Goal: Information Seeking & Learning: Compare options

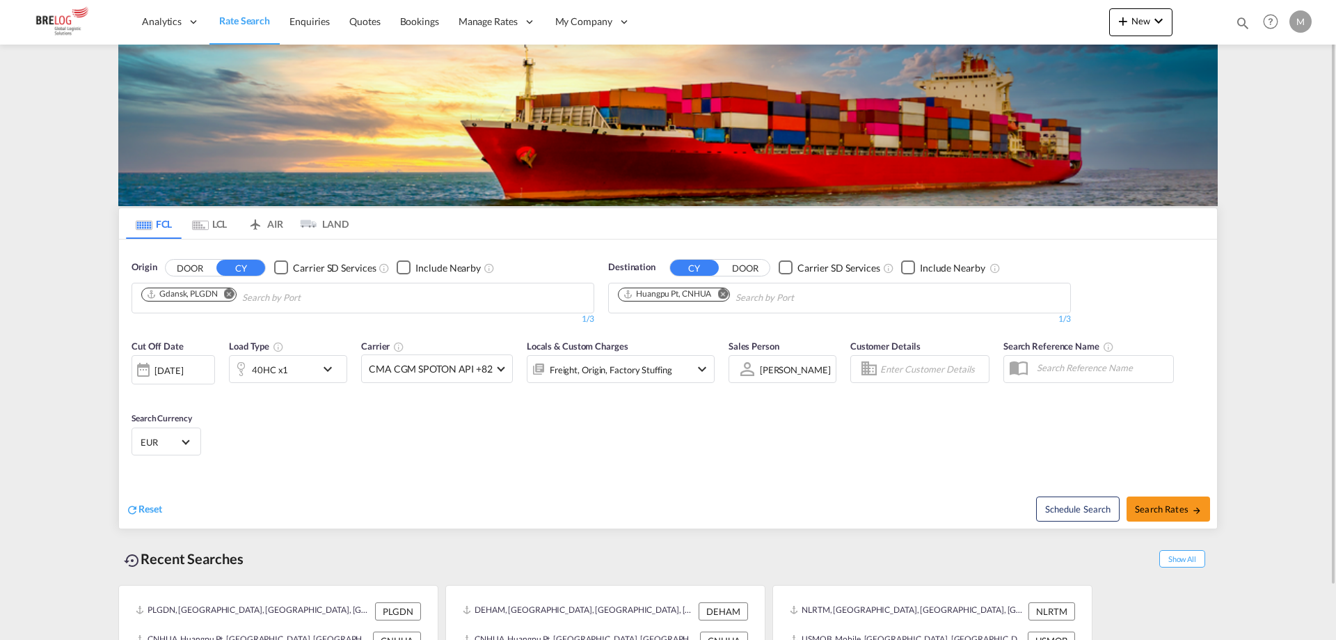
click at [227, 294] on md-icon "Remove" at bounding box center [229, 293] width 10 height 10
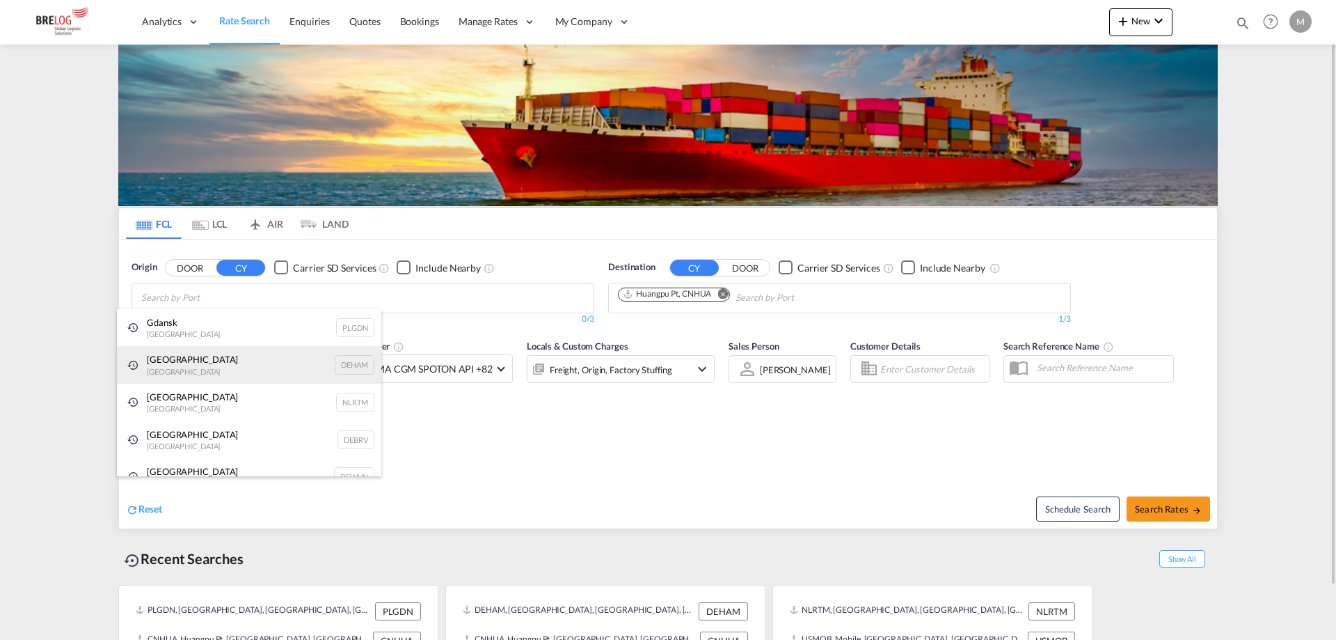
click at [184, 365] on div "[GEOGRAPHIC_DATA] [GEOGRAPHIC_DATA] DEHAM" at bounding box center [249, 365] width 264 height 38
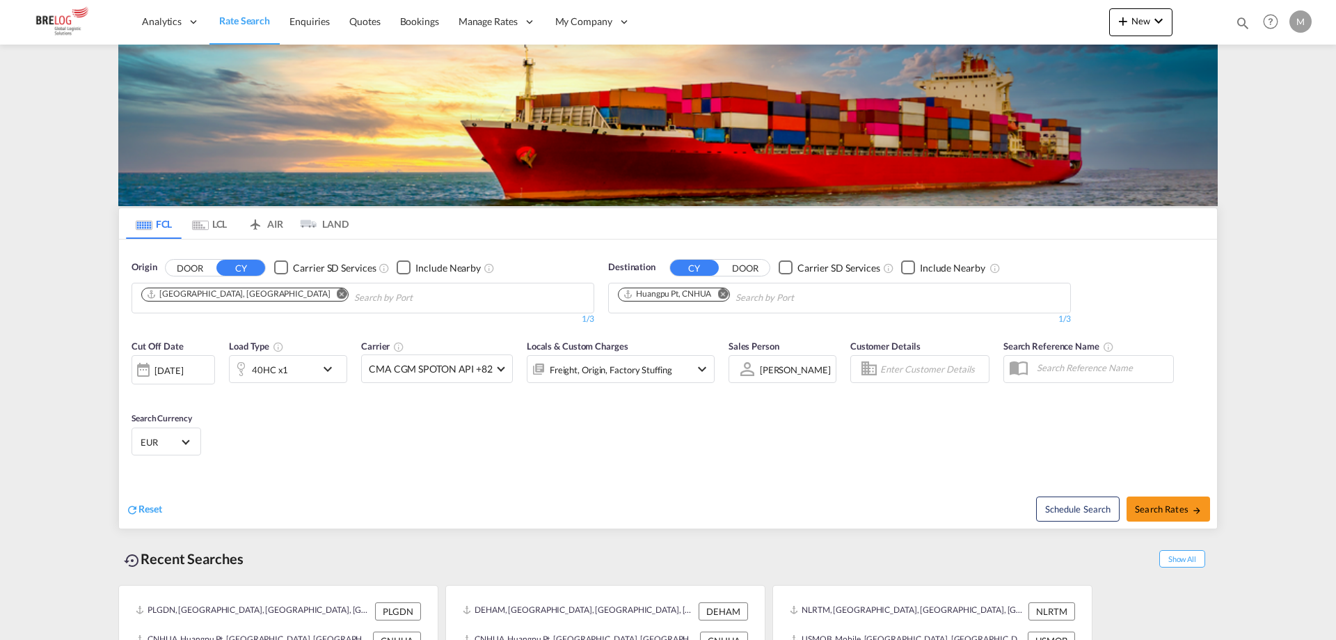
click at [724, 294] on md-icon "Remove" at bounding box center [722, 293] width 10 height 10
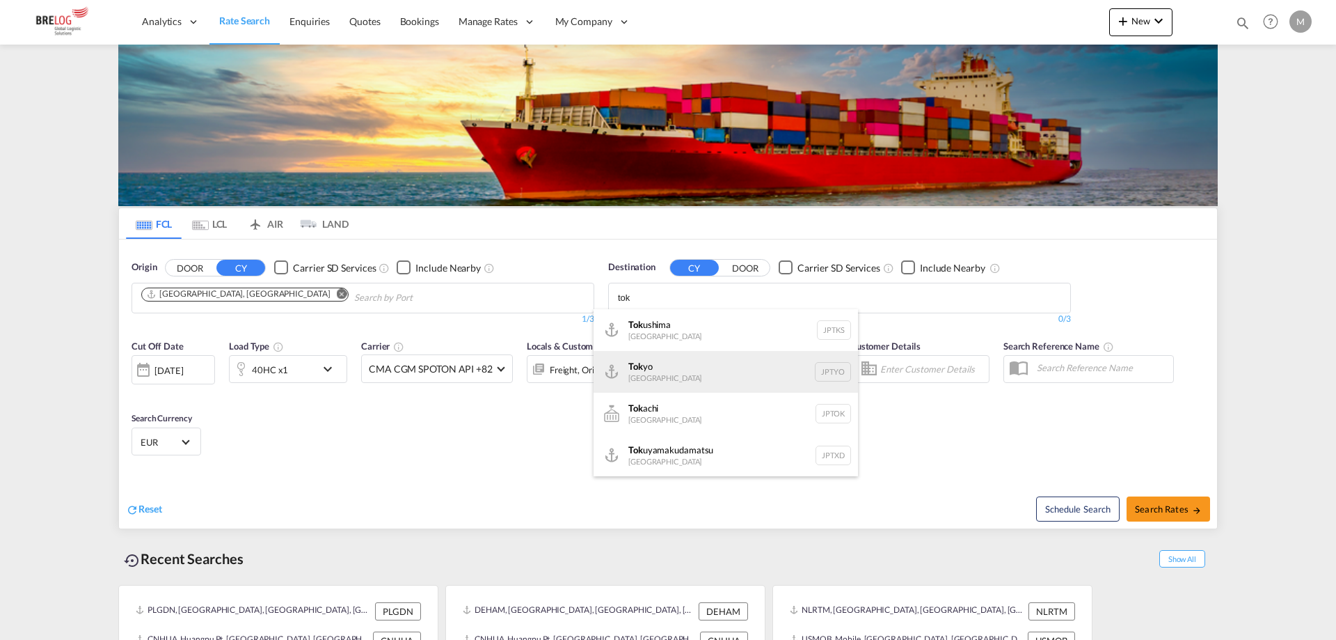
type input "tok"
click at [658, 367] on div "Tok yo [GEOGRAPHIC_DATA] JPTYO" at bounding box center [726, 372] width 264 height 42
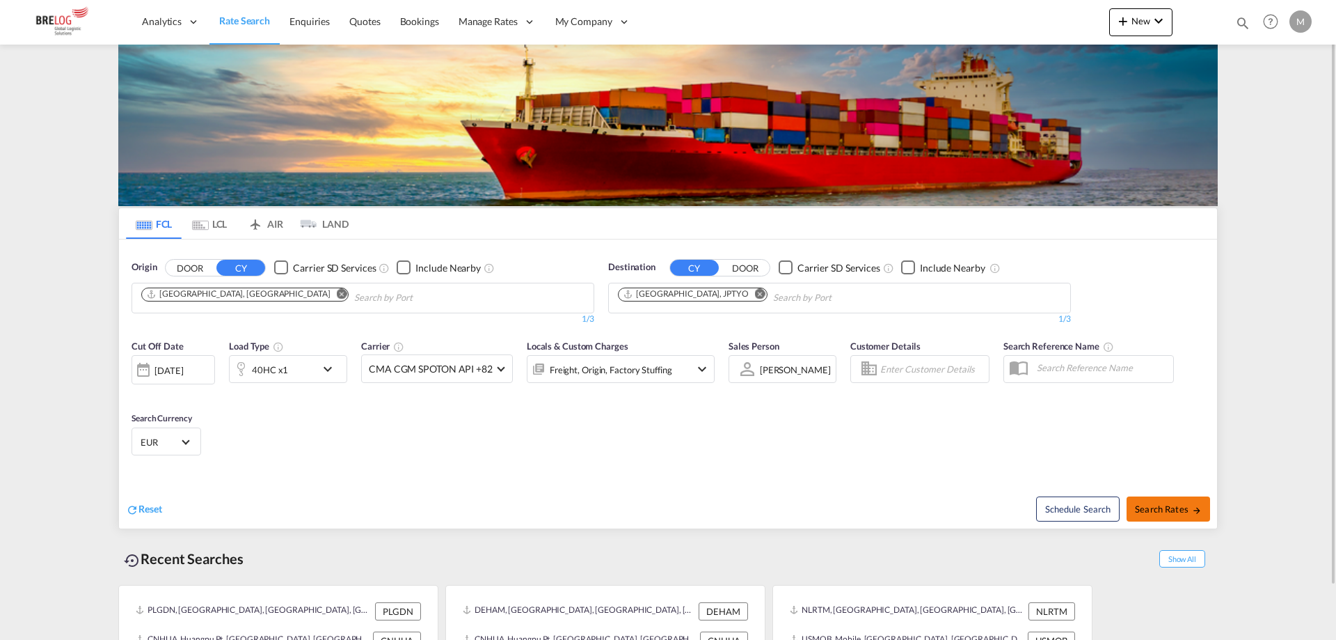
click at [1154, 504] on span "Search Rates" at bounding box center [1168, 508] width 67 height 11
type input "DEHAM to JPTYO / [DATE]"
